Goal: Ask a question: Seek information or help from site administrators or community

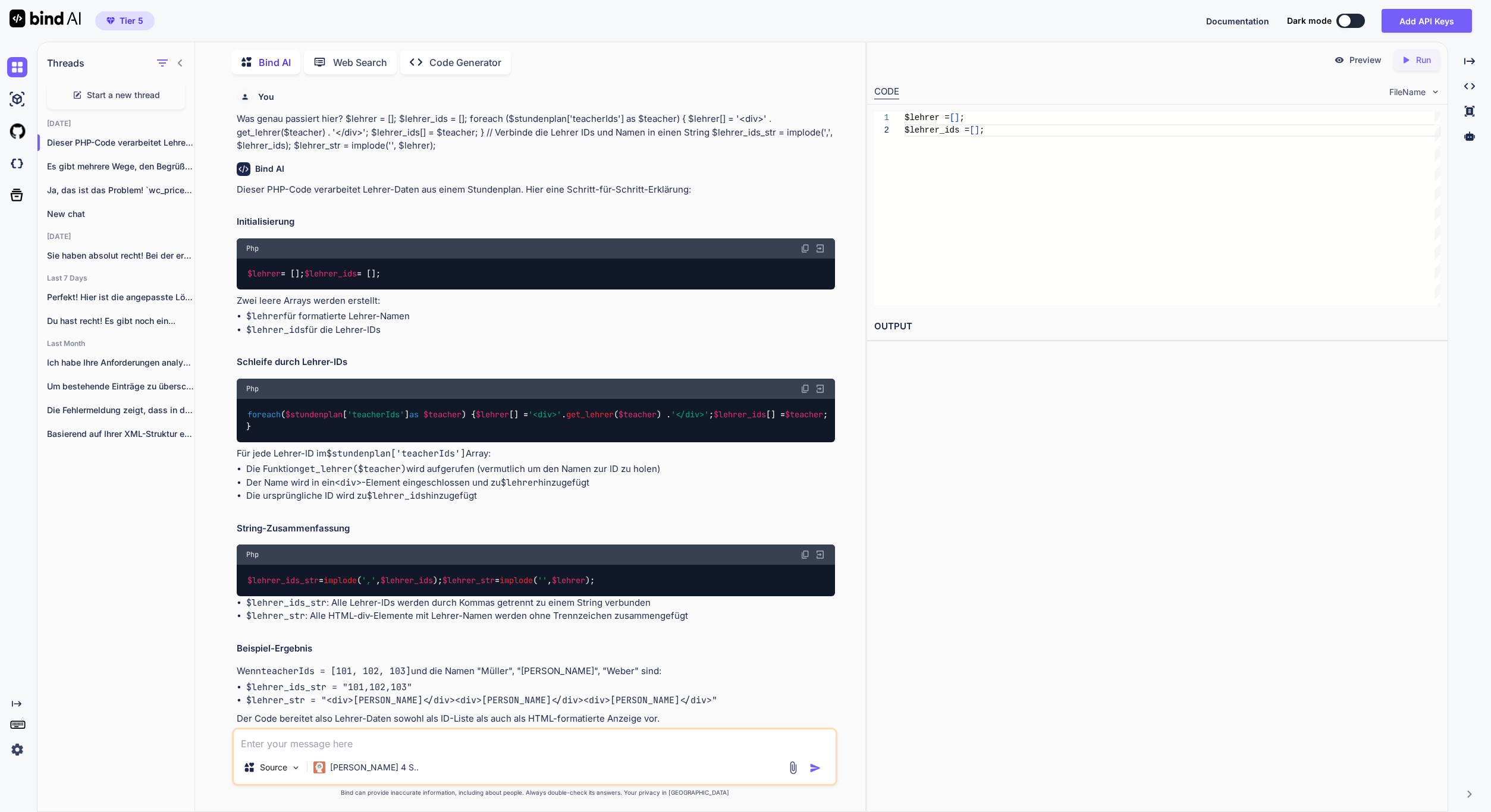
scroll to position [12, 0]
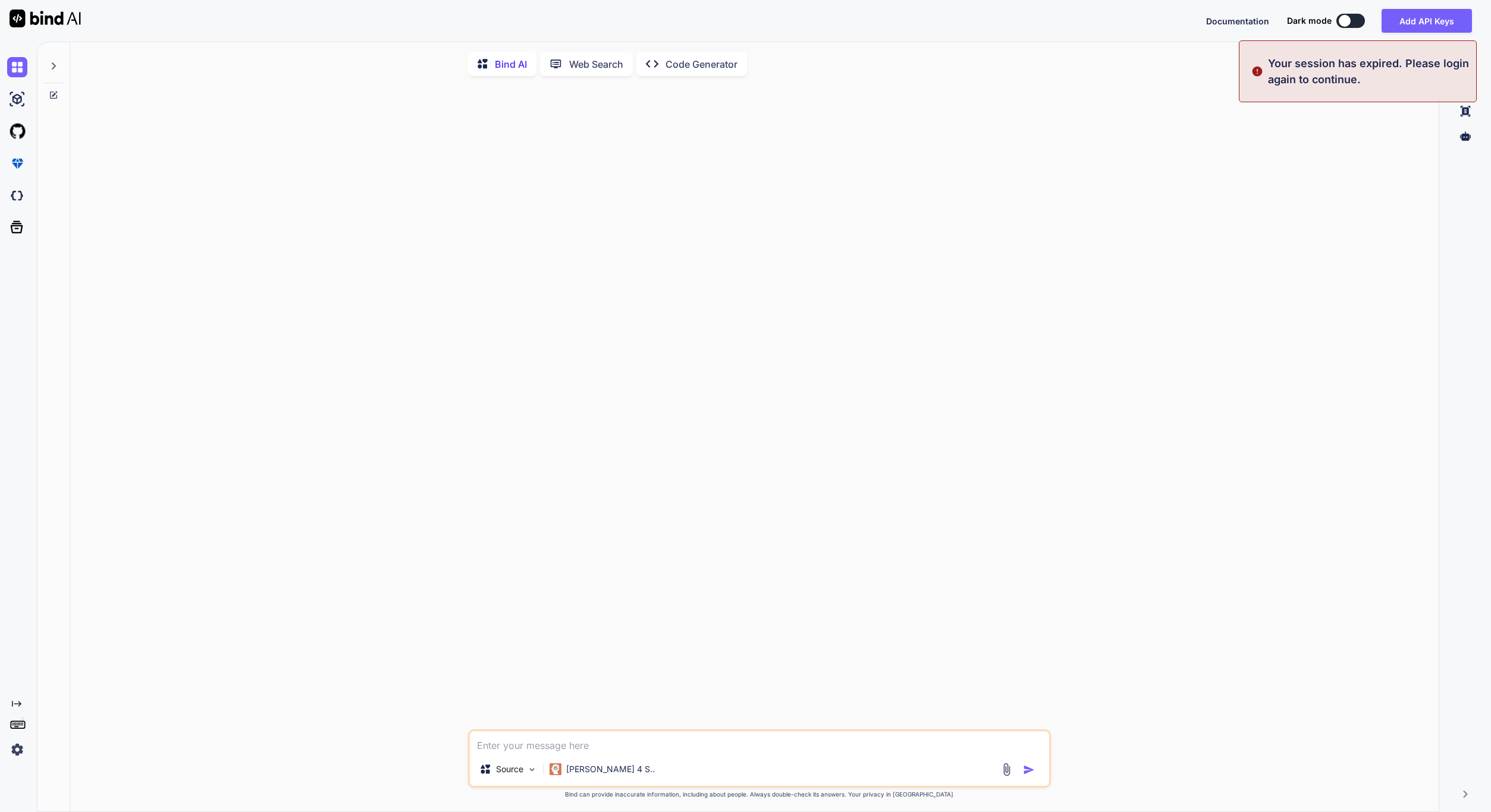
type textarea "x"
click at [1336, 22] on button "Sign in" at bounding box center [1340, 20] width 64 height 24
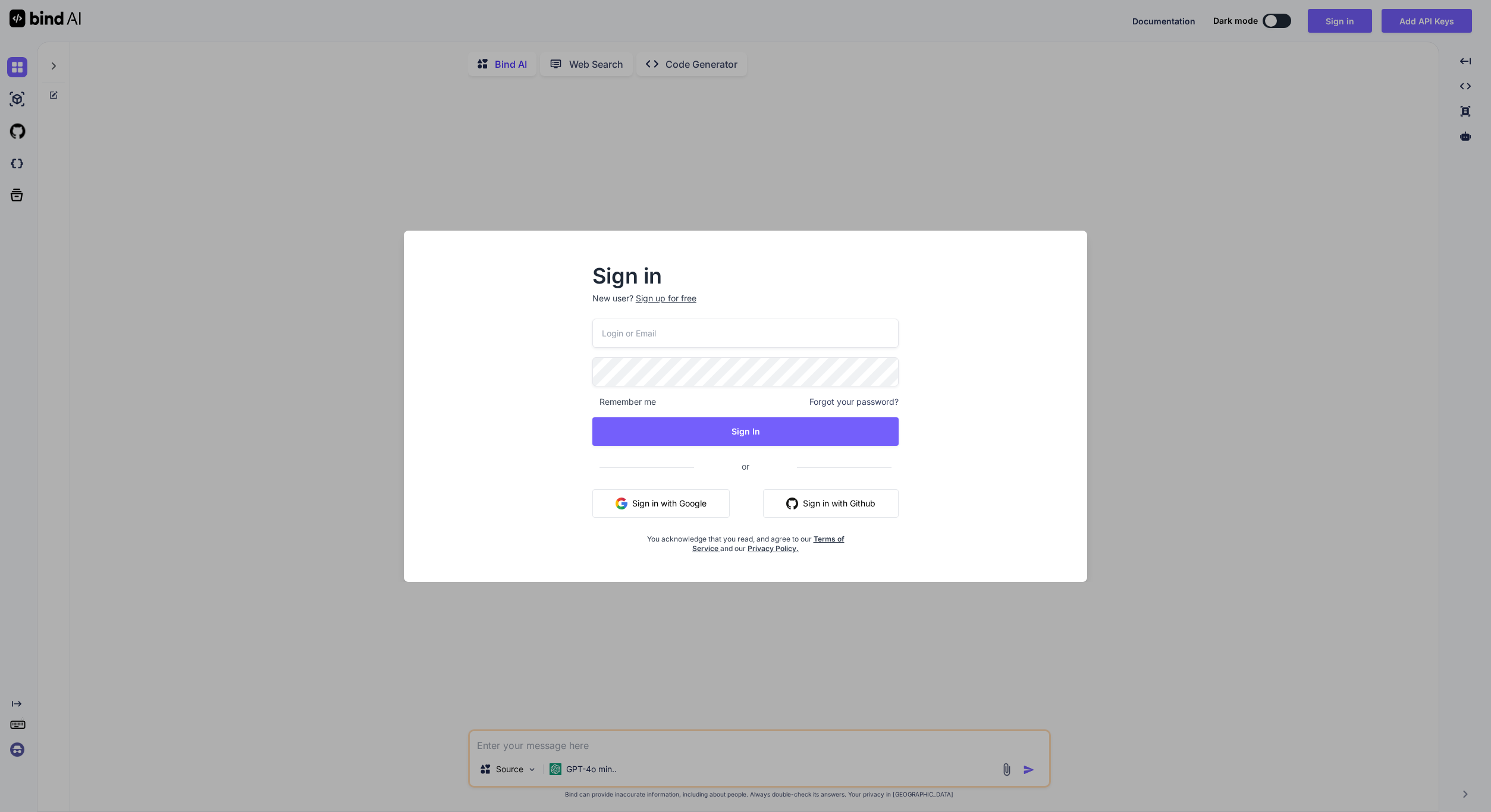
click at [686, 330] on input "email" at bounding box center [746, 333] width 307 height 29
type input "[EMAIL_ADDRESS][DOMAIN_NAME]"
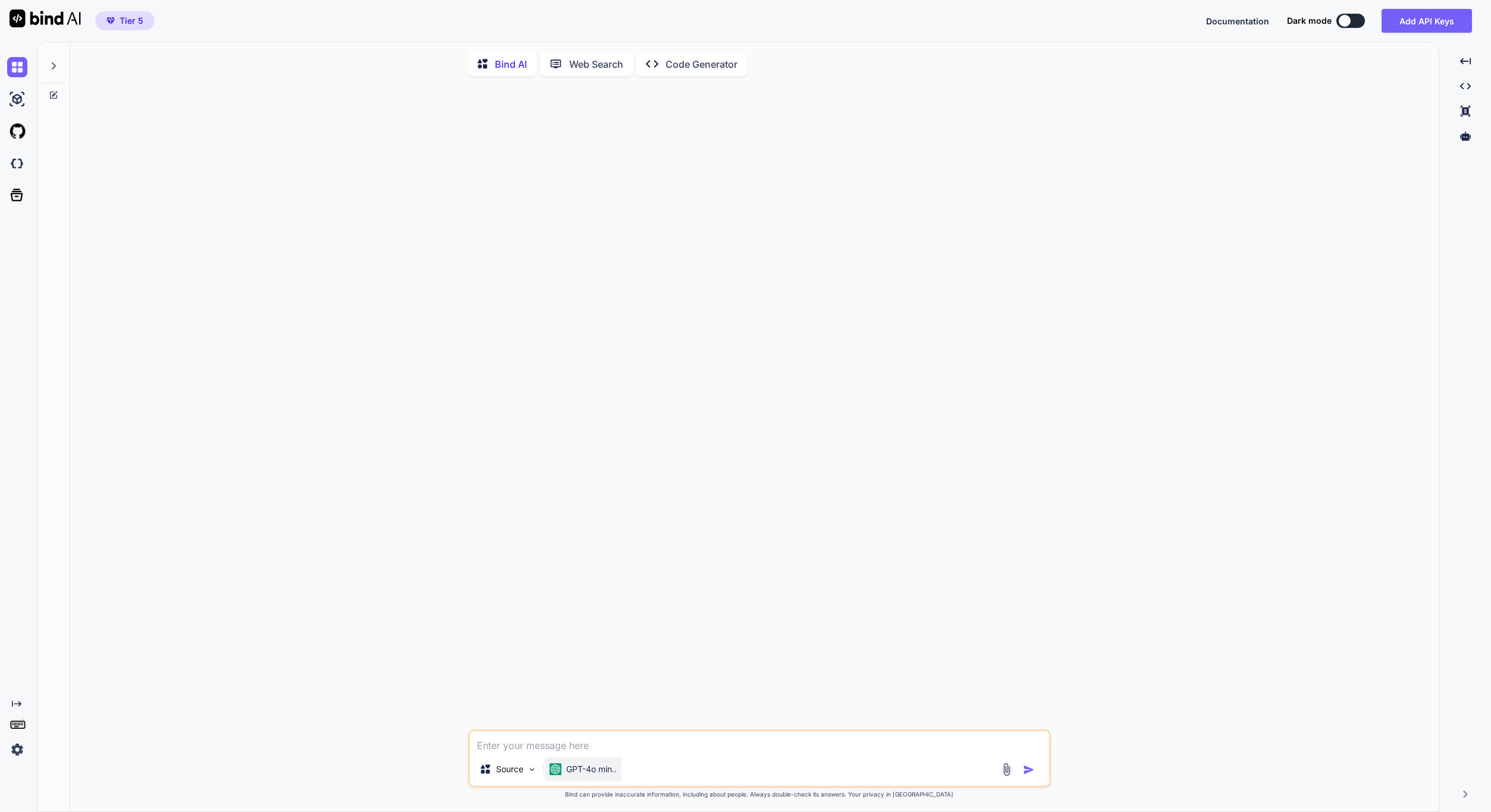
click at [600, 769] on p "GPT-4o min.." at bounding box center [592, 769] width 51 height 12
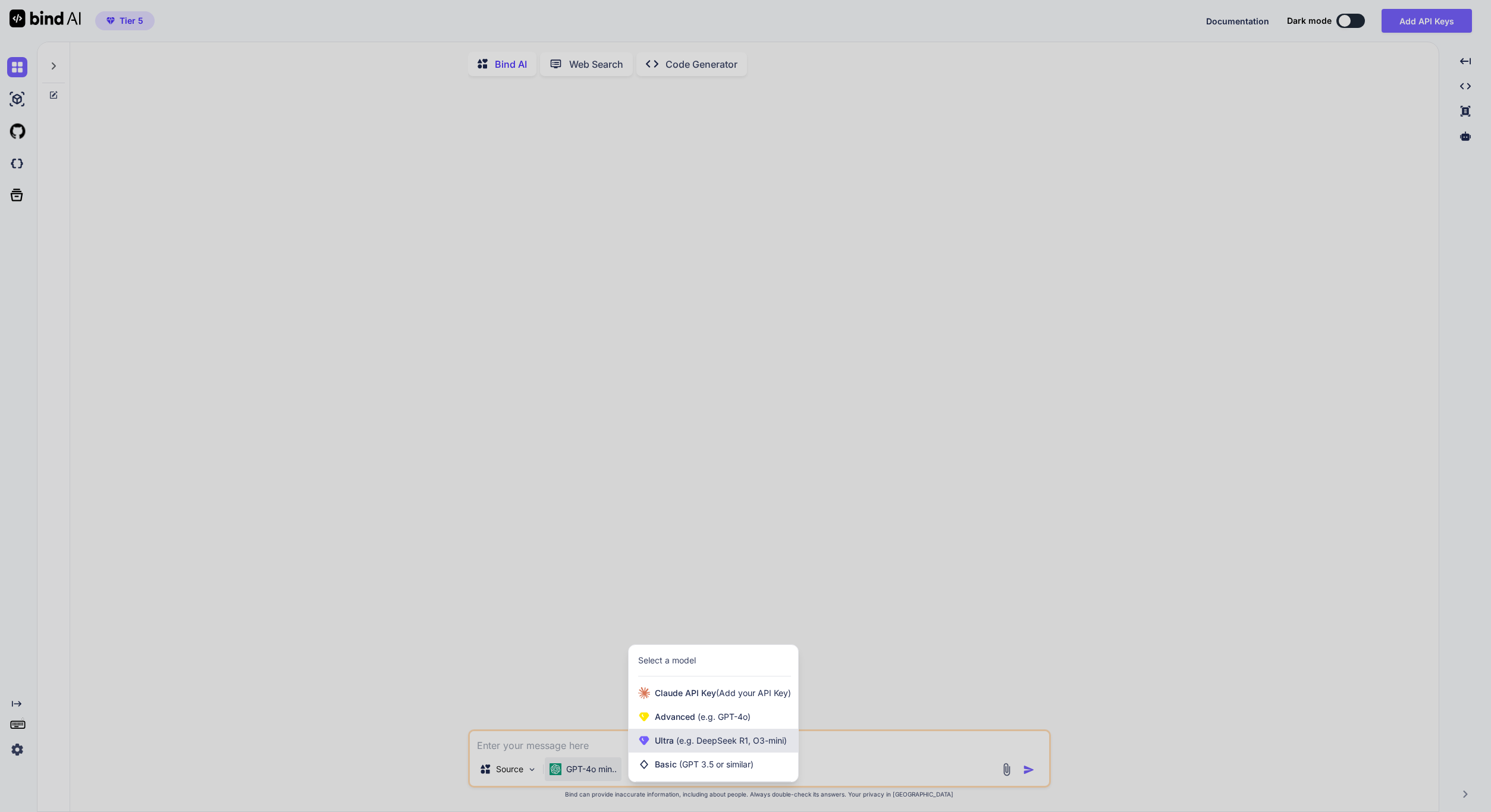
click at [674, 735] on div "Ultra (e.g. DeepSeek R1, O3-mini)" at bounding box center [713, 740] width 170 height 24
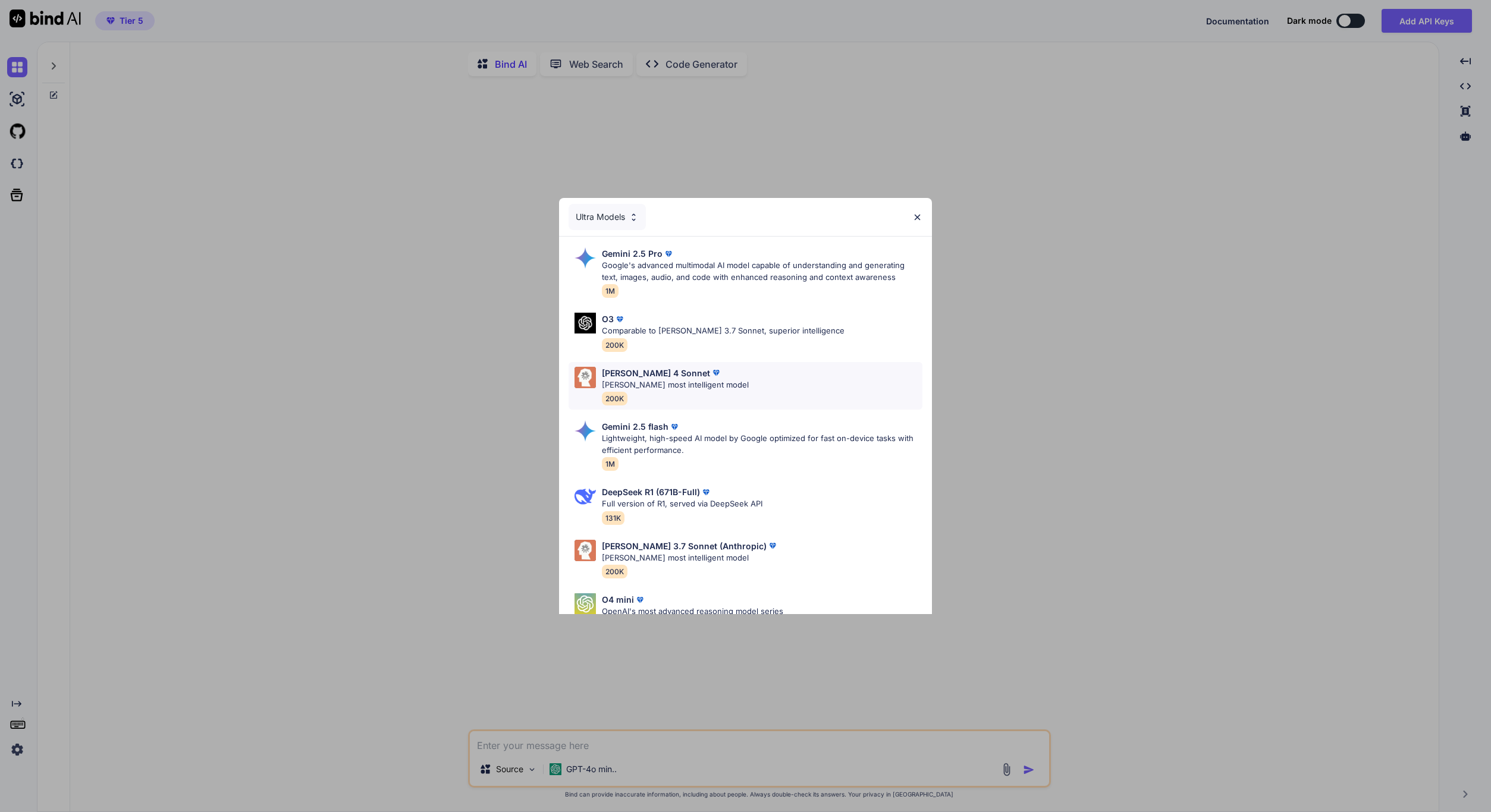
click at [660, 379] on p "[PERSON_NAME] most intelligent model" at bounding box center [675, 385] width 147 height 12
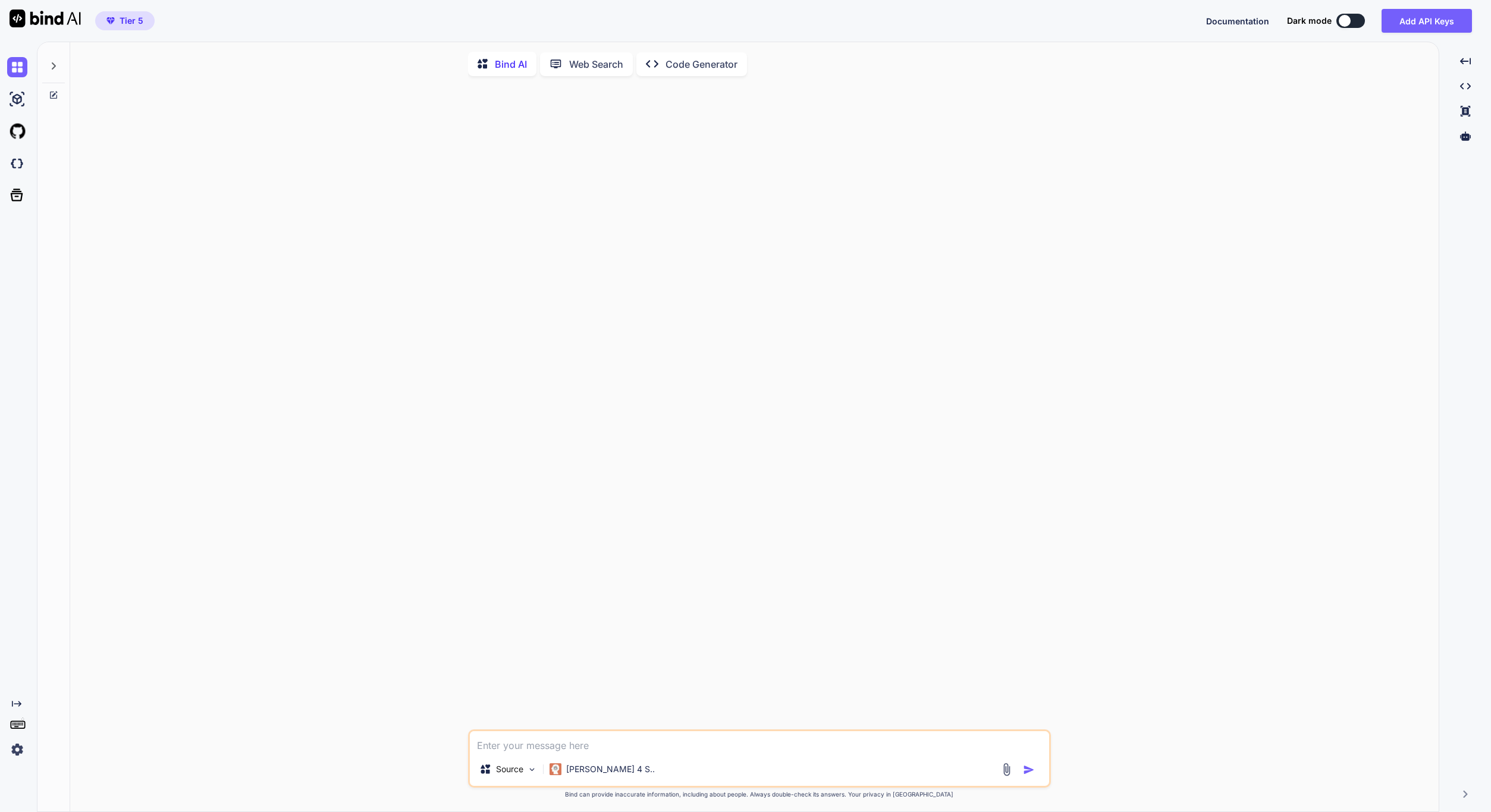
click at [592, 744] on textarea at bounding box center [760, 742] width 580 height 22
click at [667, 751] on textarea at bounding box center [760, 742] width 580 height 22
click at [620, 746] on textarea "Kannst du beim Veröffentlichen den LiteSpeed Cache leeren:" at bounding box center [760, 742] width 580 height 22
paste textarea "<?lor /** * Ipsumd Sita: Consectetu Adip Elitsed * Doeius TEM: incid://utl.etdo…"
type textarea "Loremi do sita Consecteturadip eli seddo eiusm Temporin utl EtdoLorem Aliqu eni…"
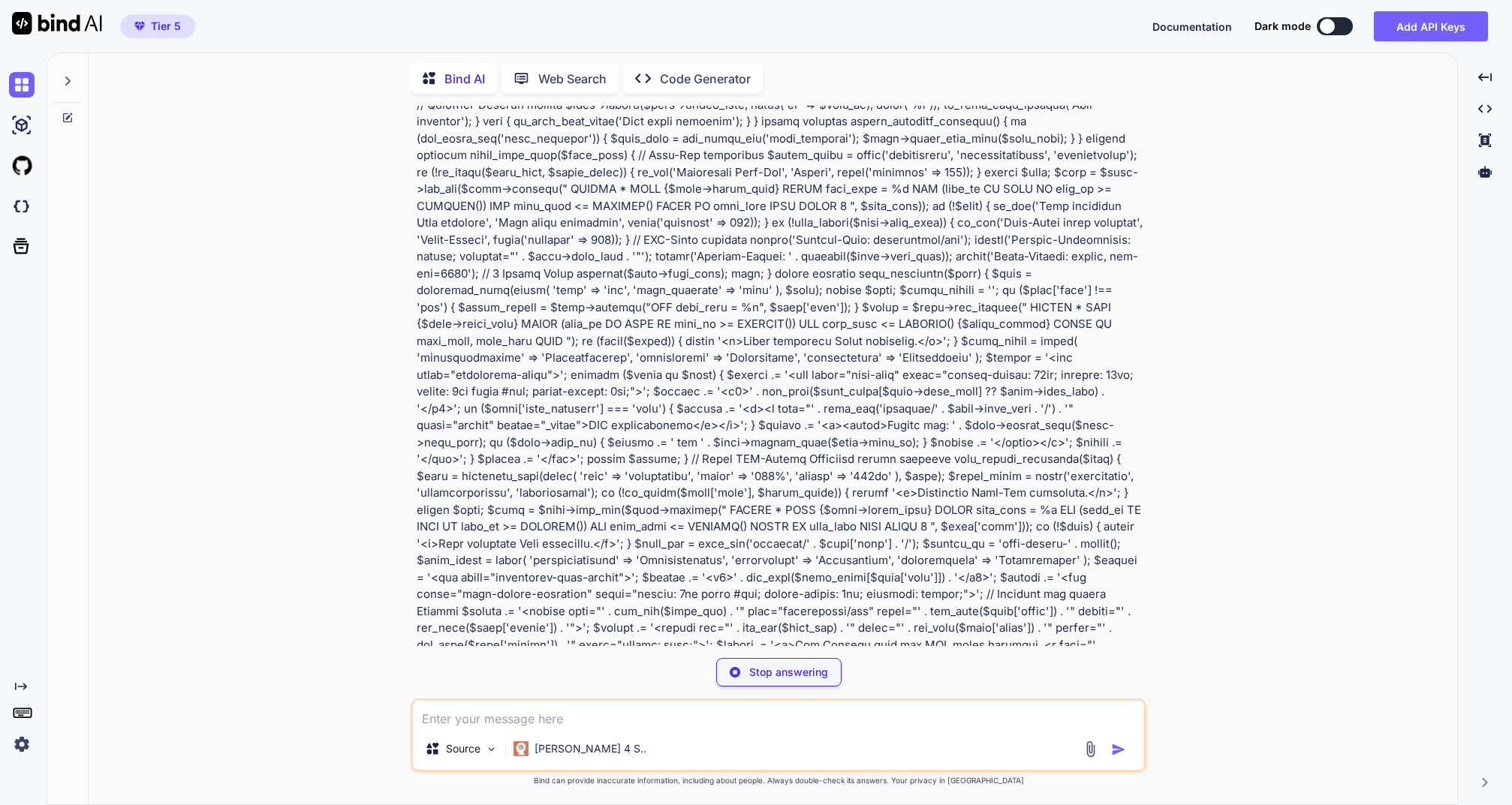
scroll to position [2153, 0]
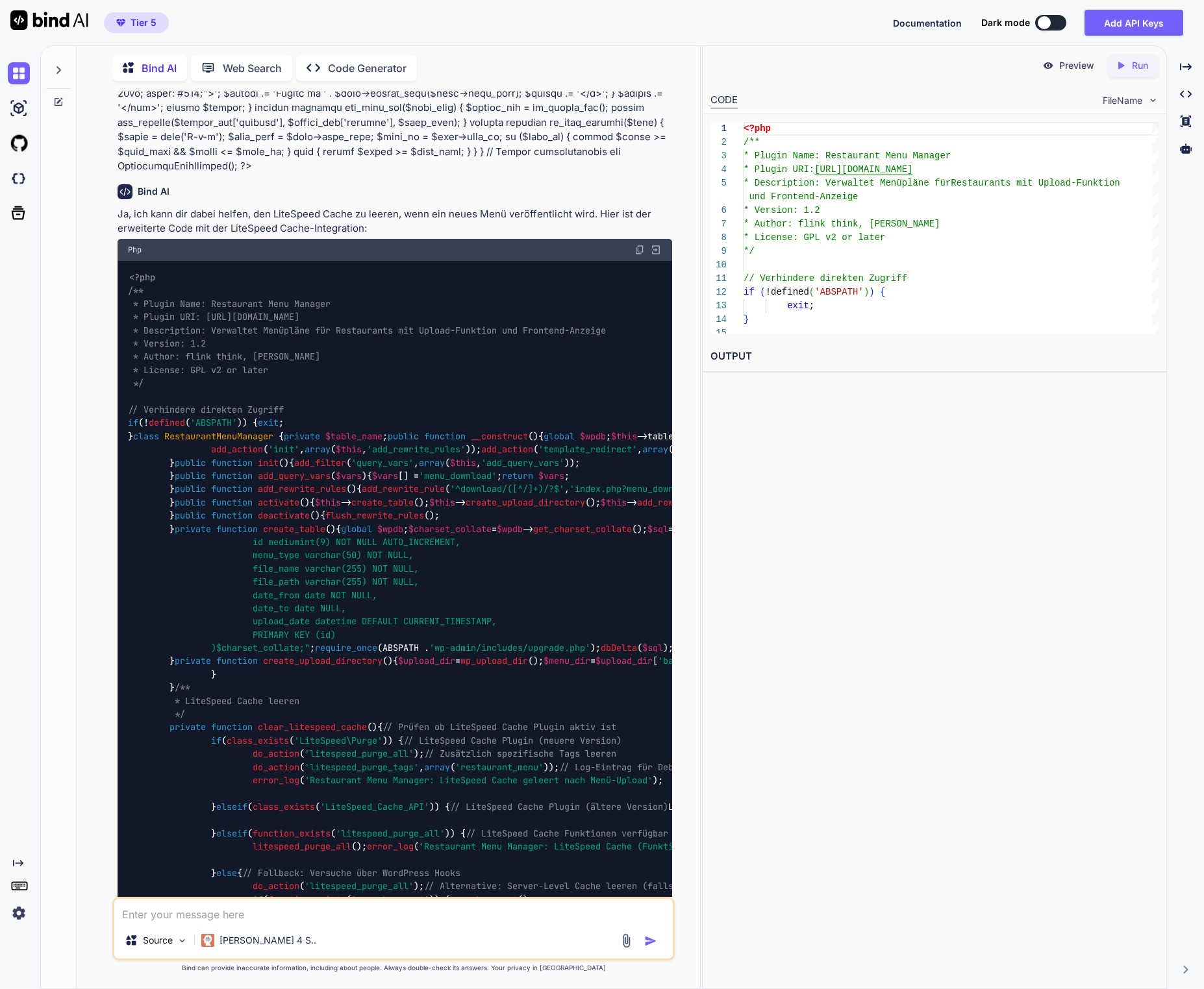
scroll to position [2290, 0]
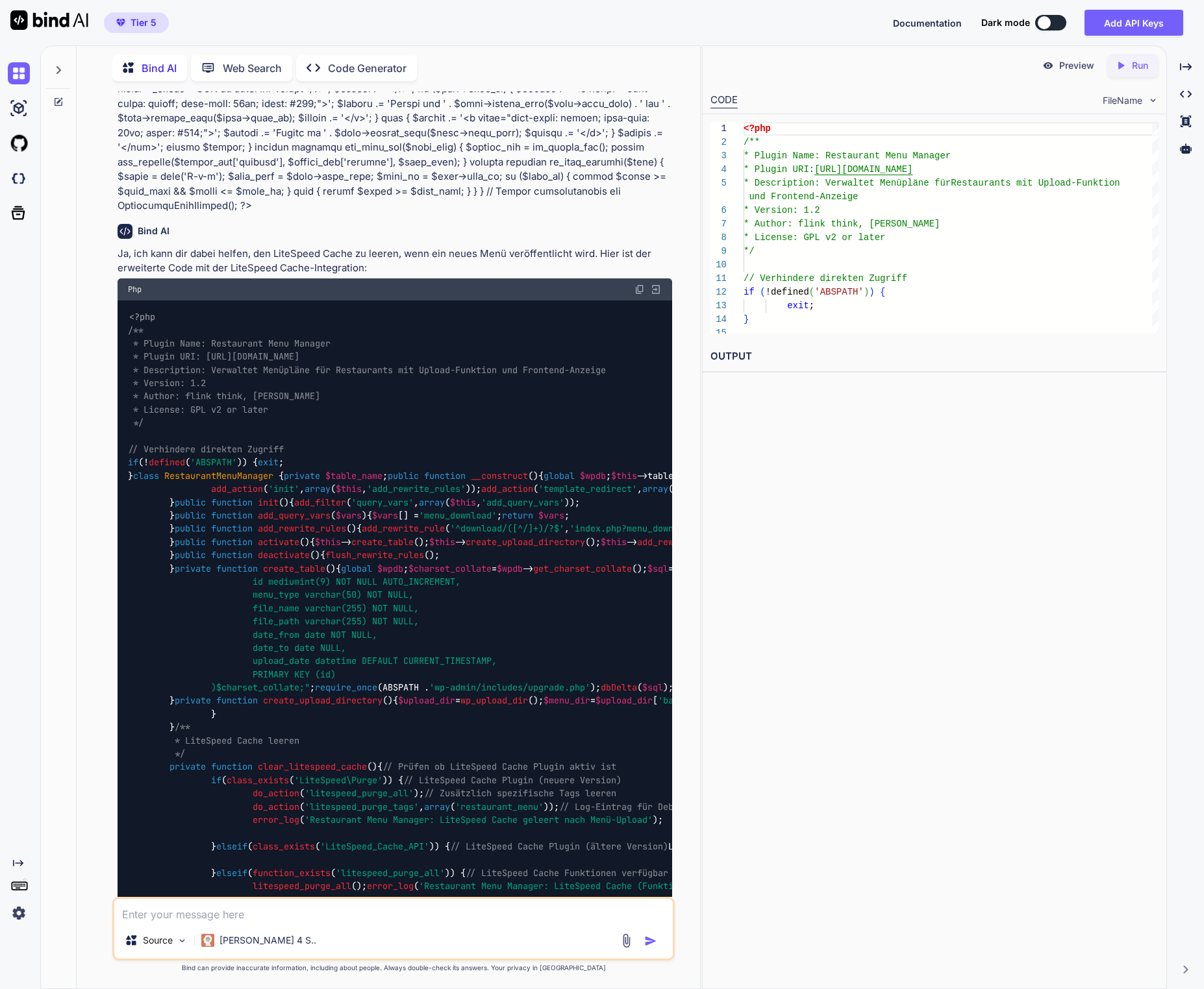
click at [640, 295] on img at bounding box center [639, 289] width 10 height 10
click at [219, 886] on textarea at bounding box center [393, 911] width 558 height 24
paste textarea "Gültig von: [DATE] Gültig bis: Unbegrenzt"
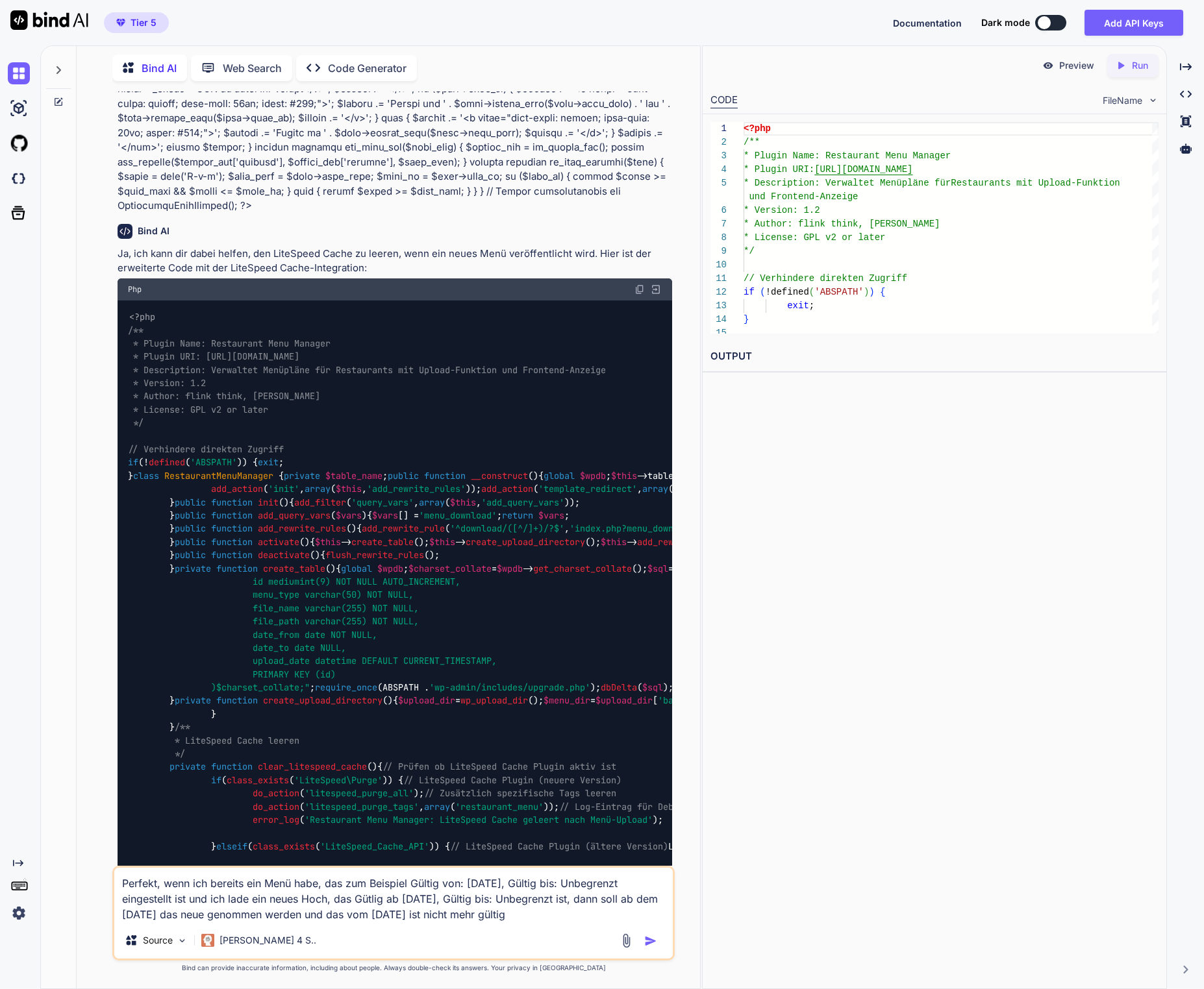
type textarea "Perfekt, wenn ich bereits ein Menü habe, das zum Beispiel Gültig von: [DATE], G…"
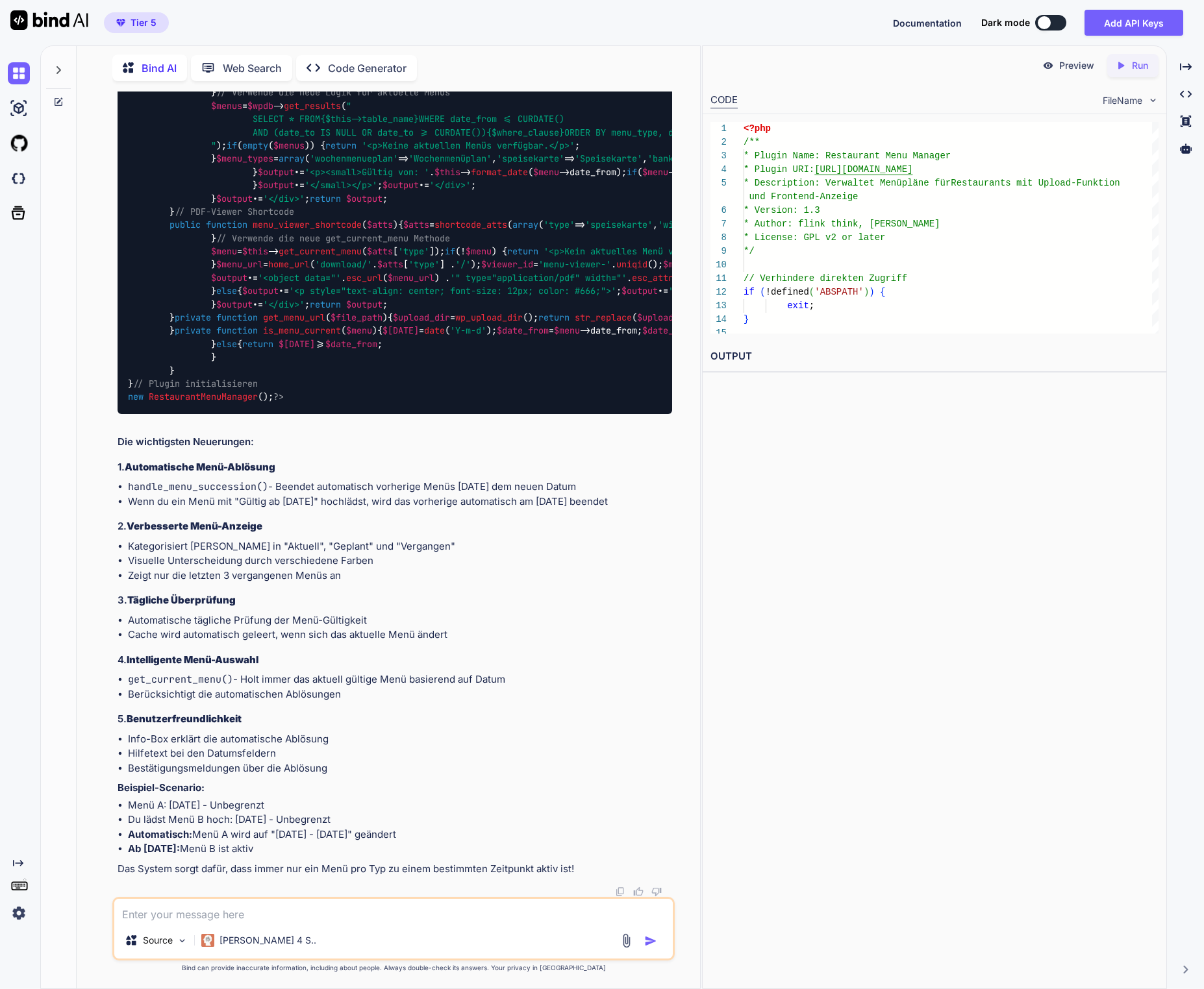
scroll to position [13464, 0]
click at [259, 886] on textarea at bounding box center [393, 911] width 558 height 24
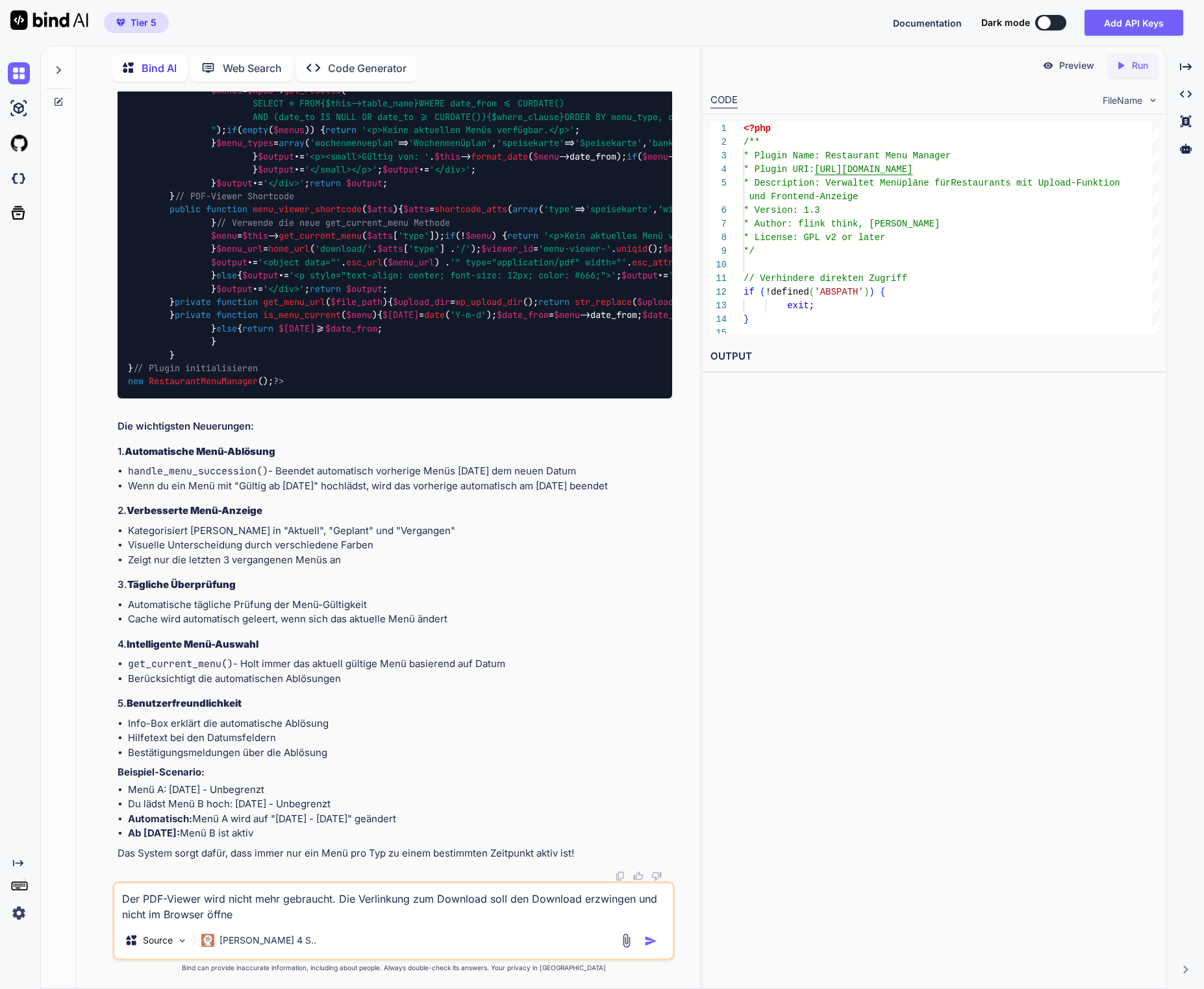
type textarea "Der PDF-Viewer wird nicht mehr gebraucht. Die Verlinkung zum Download soll den …"
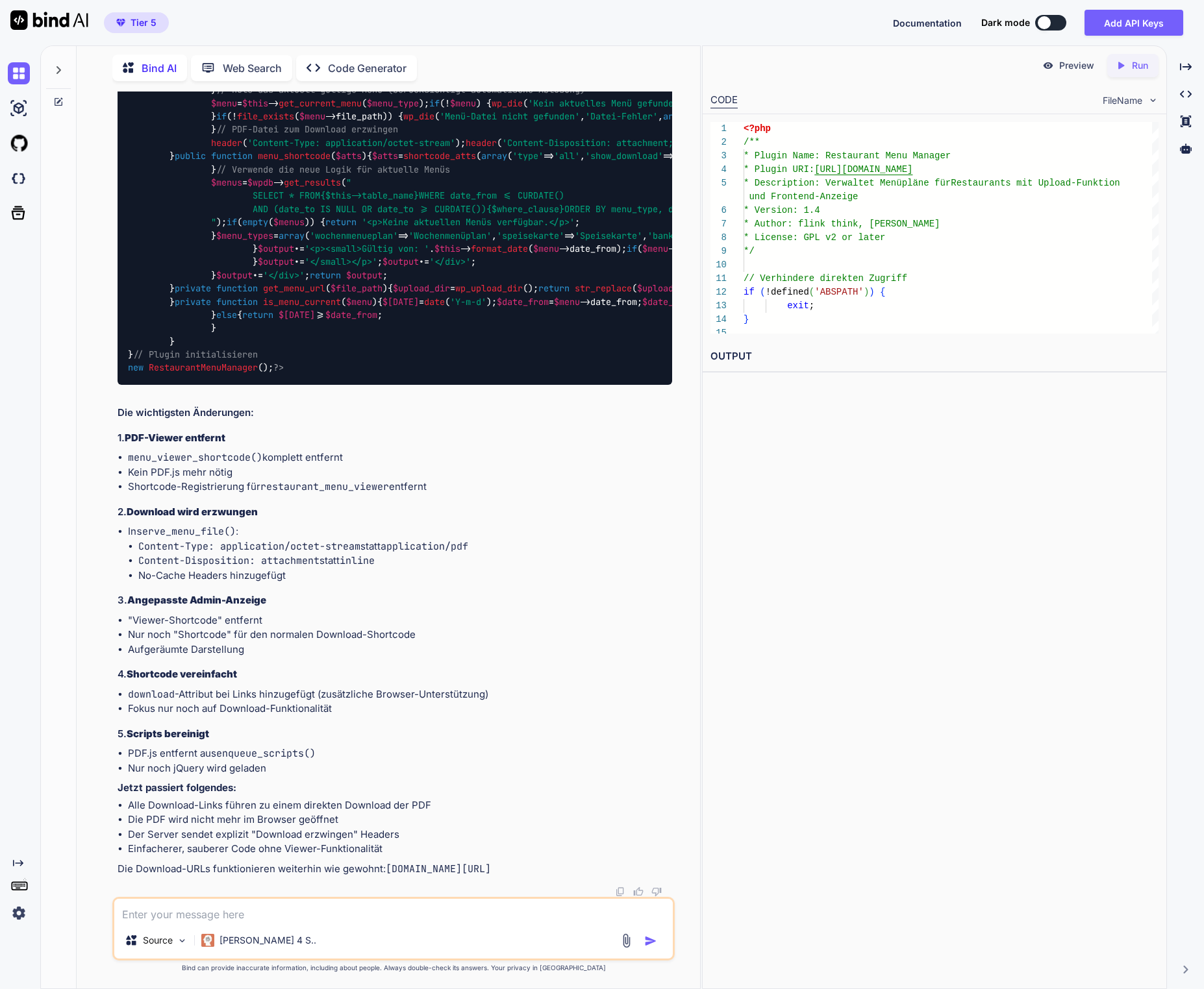
scroll to position [26890, 0]
click at [229, 886] on textarea at bounding box center [393, 911] width 558 height 24
type textarea "Beim gültig ab Datum soll auch noch die Uhrzeit angebeben werden, also Gültig a…"
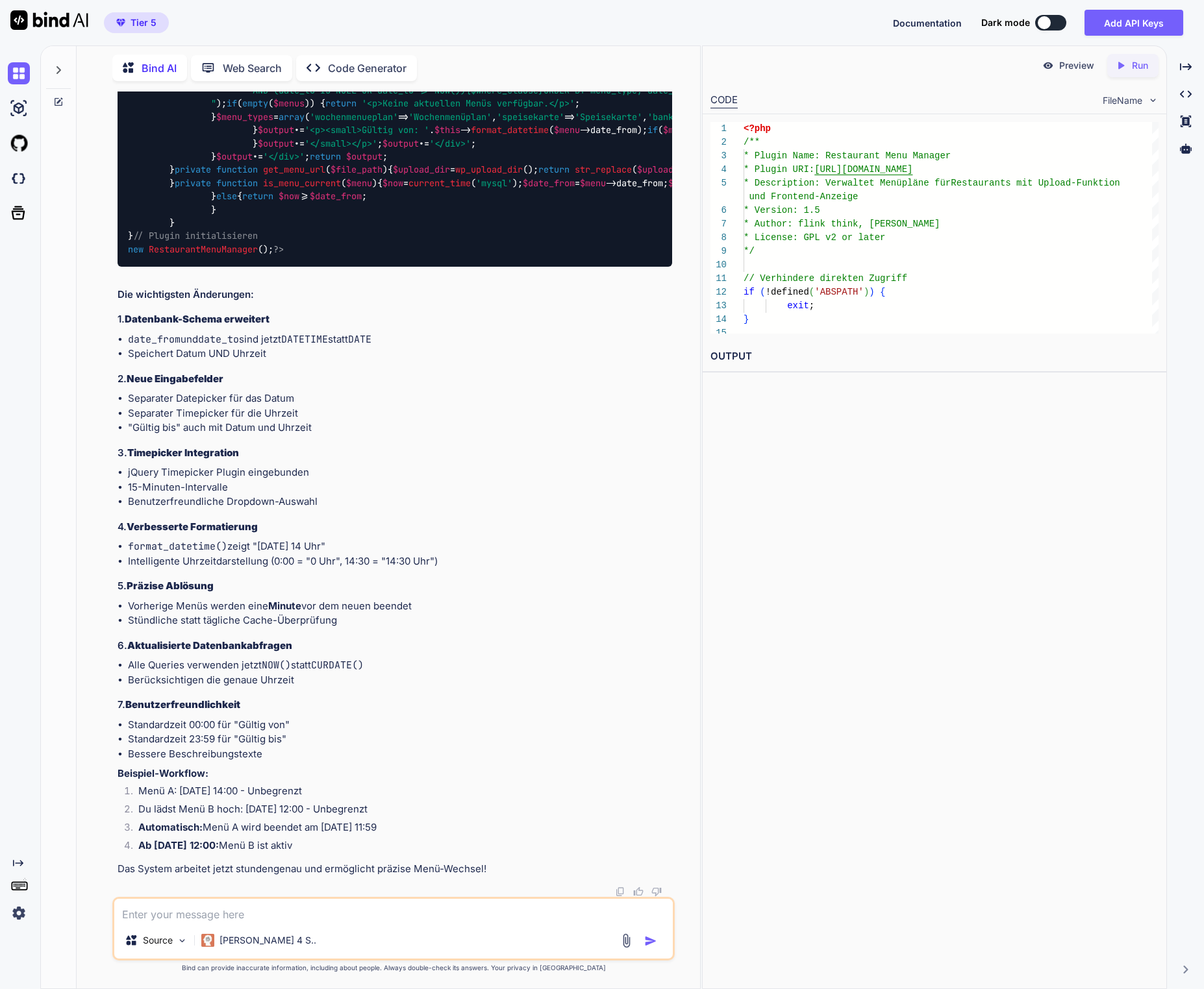
scroll to position [51896, 0]
click at [222, 886] on textarea at bounding box center [393, 911] width 558 height 24
type textarea "Ein Redakteur soll auch erlaubt sein, die Downloads zu verwalten"
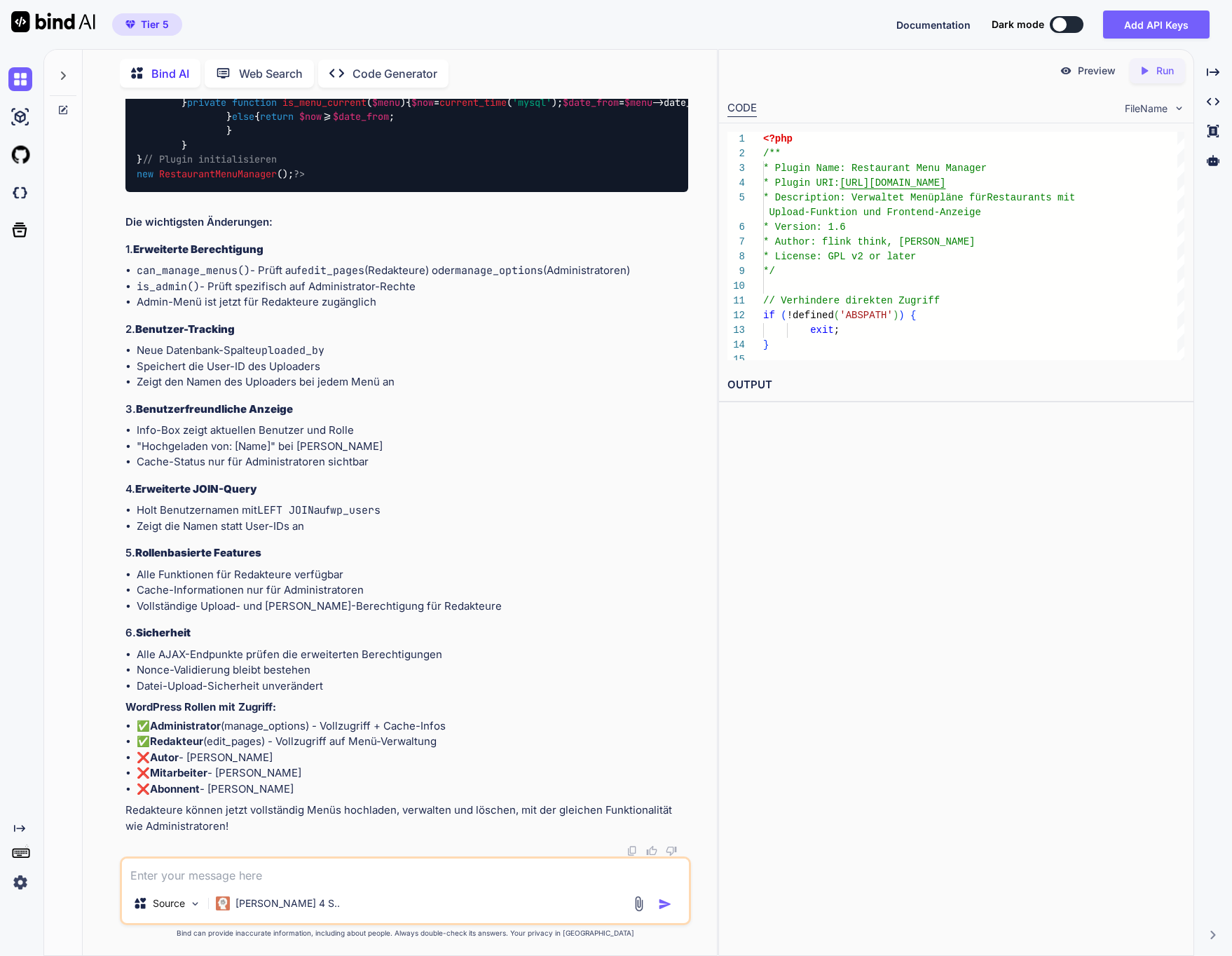
scroll to position [57105, 0]
click at [265, 872] on textarea at bounding box center [405, 871] width 567 height 26
type textarea "Uhrzeitauswahl soll direkt im Datum-Widget erfolgen"
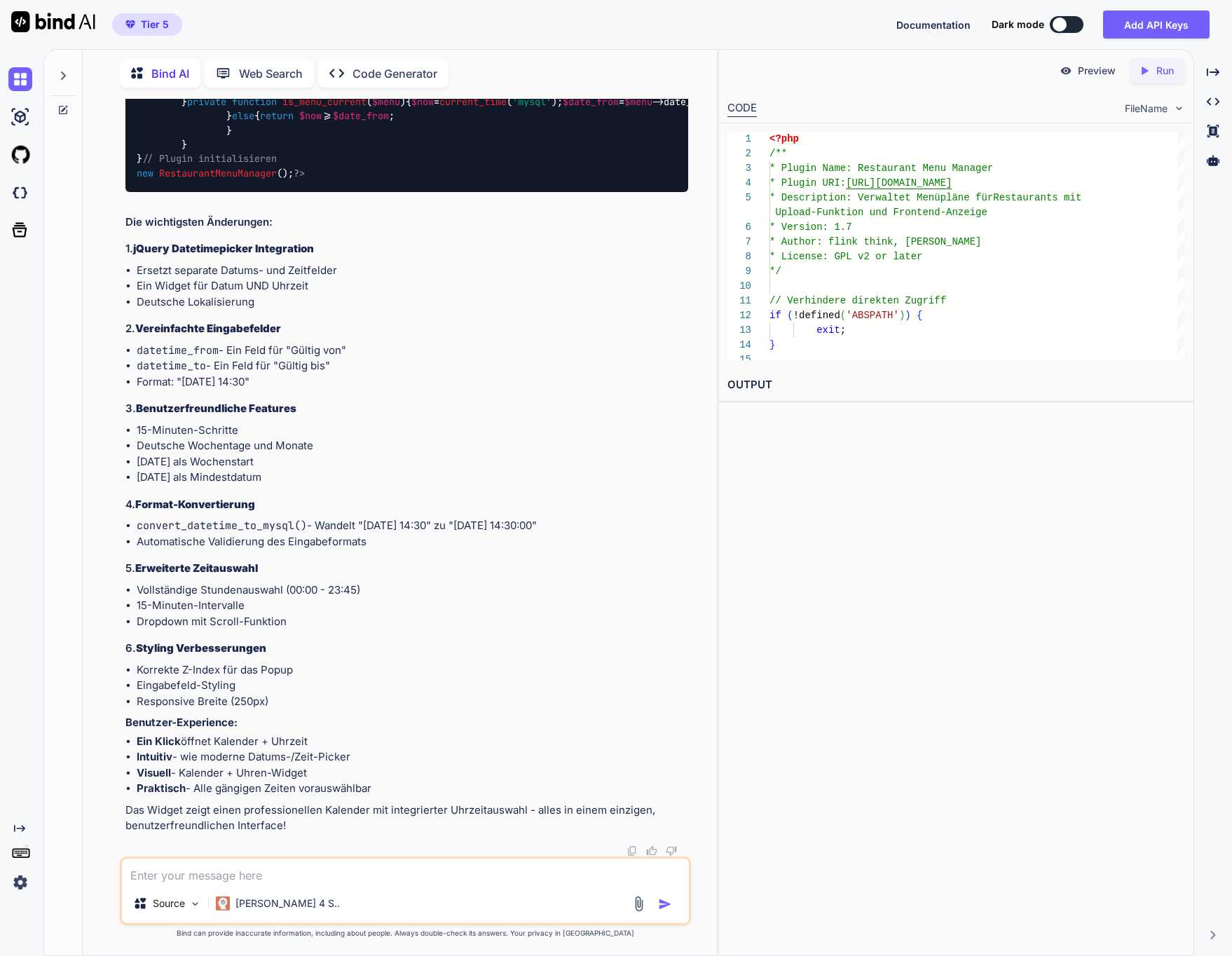
scroll to position [71959, 0]
